Goal: Transaction & Acquisition: Purchase product/service

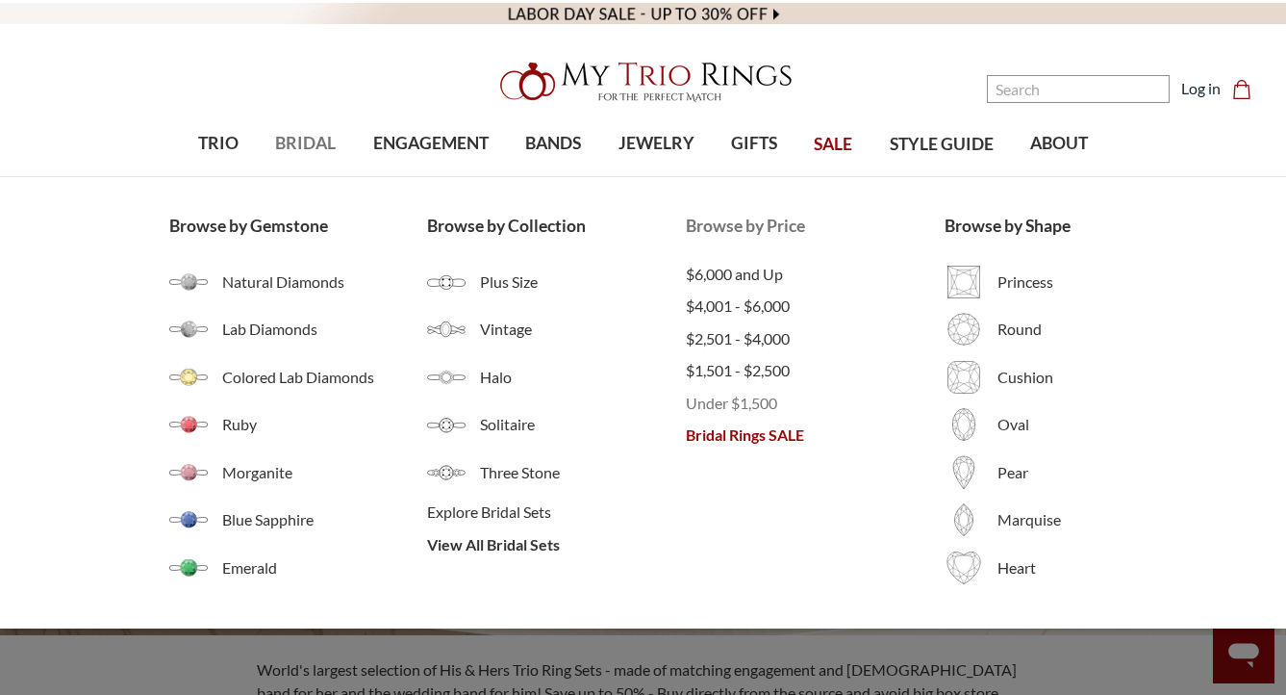
click at [734, 401] on span "Under $1,500" at bounding box center [815, 403] width 259 height 23
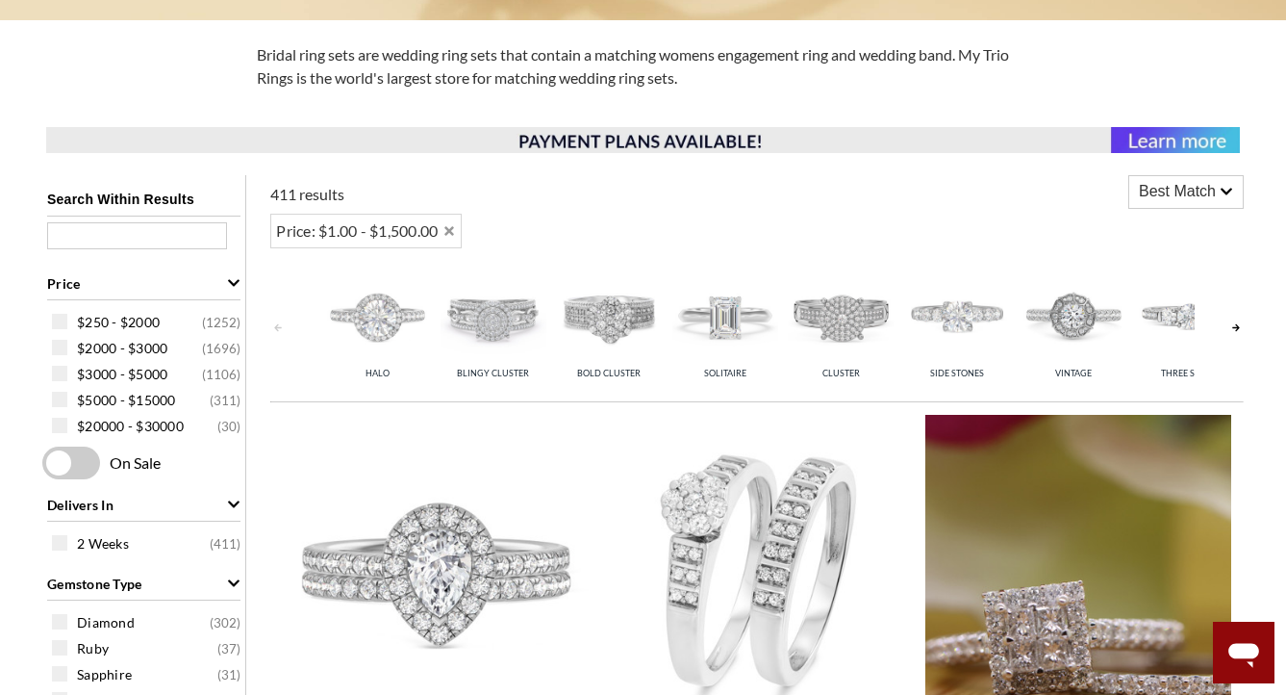
scroll to position [623, 0]
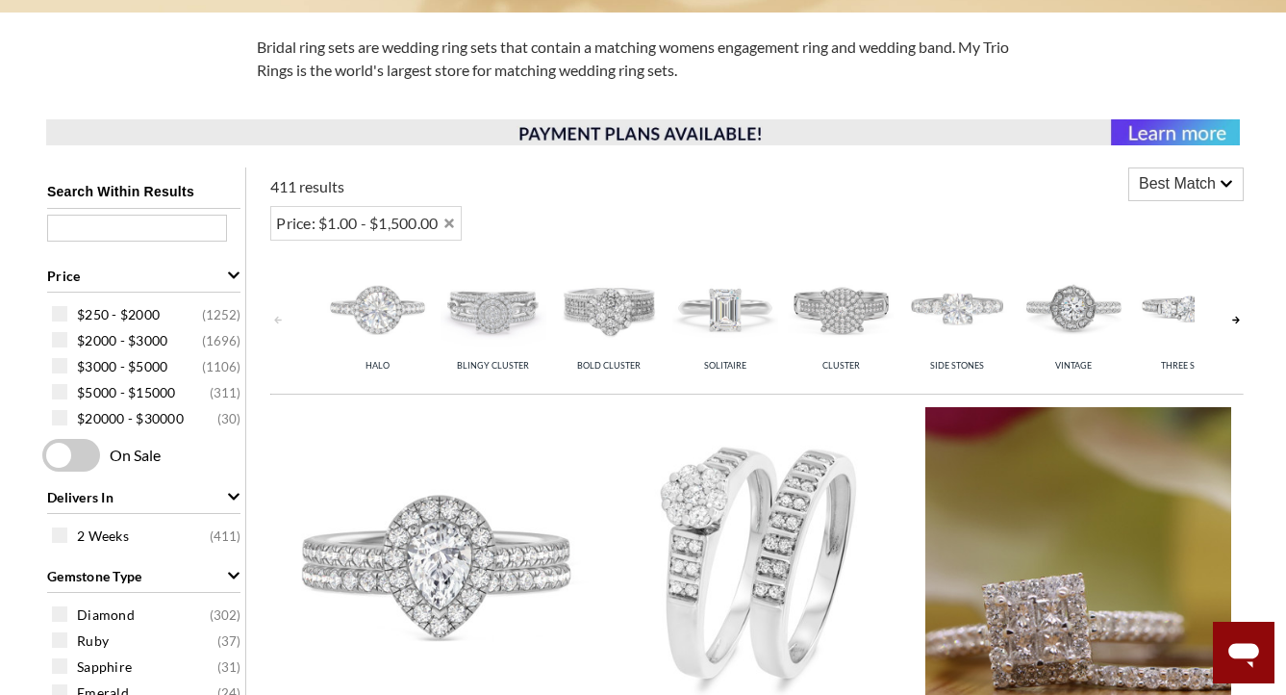
click at [1222, 174] on div "Best Match" at bounding box center [1187, 184] width 114 height 32
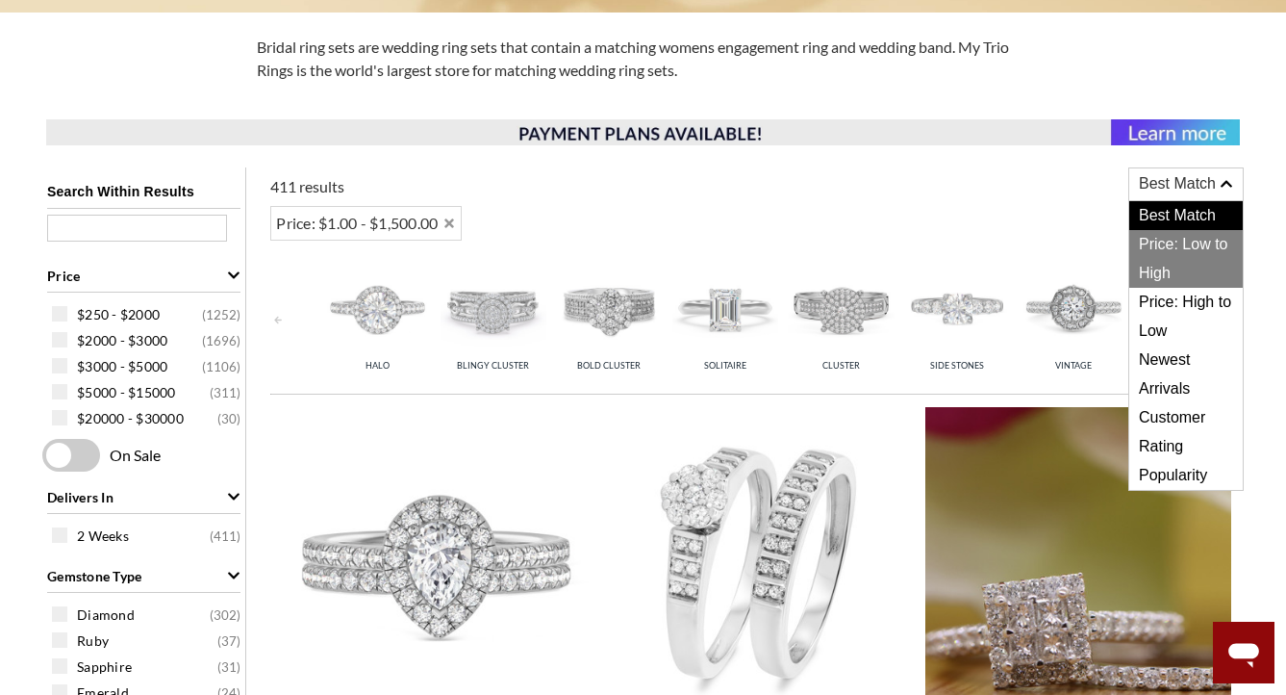
click at [1175, 262] on span "Price: Low to High" at bounding box center [1187, 259] width 114 height 58
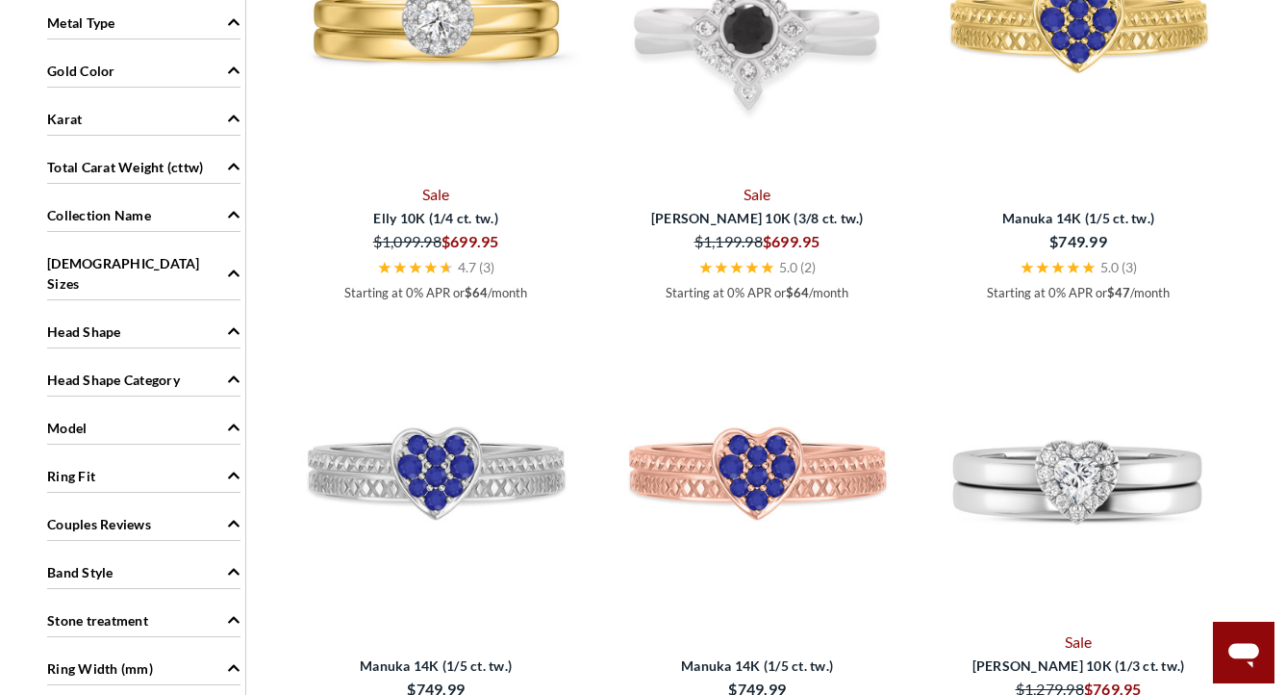
scroll to position [838, 0]
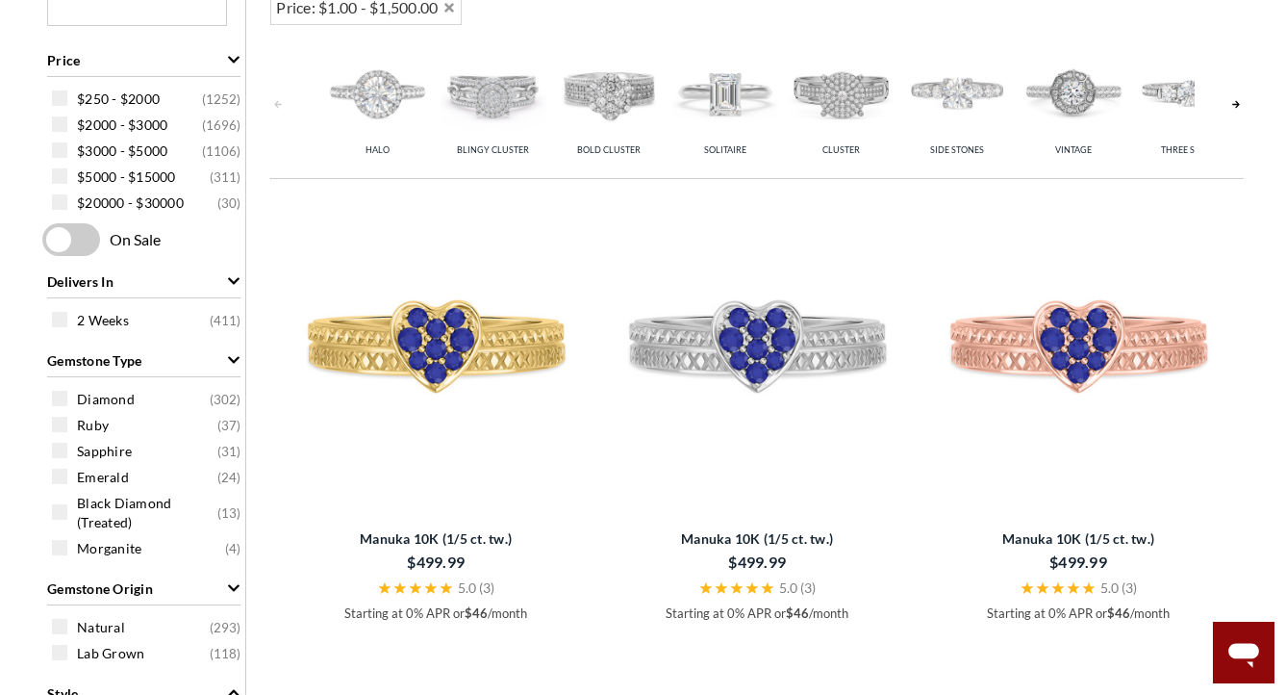
scroll to position [623, 0]
